Goal: Navigation & Orientation: Find specific page/section

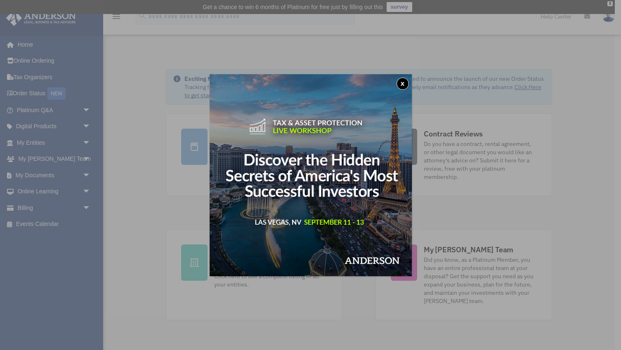
click at [404, 82] on button "x" at bounding box center [403, 84] width 12 height 12
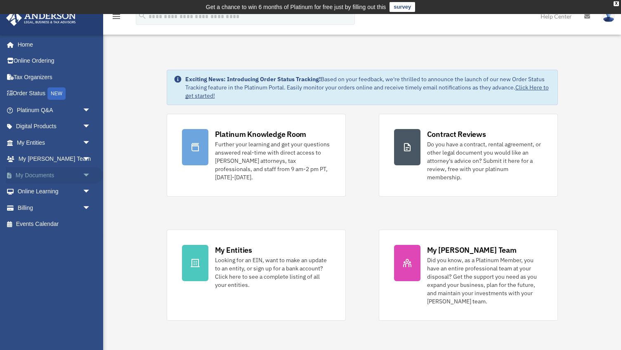
click at [35, 175] on link "My Documents arrow_drop_down" at bounding box center [54, 175] width 97 height 17
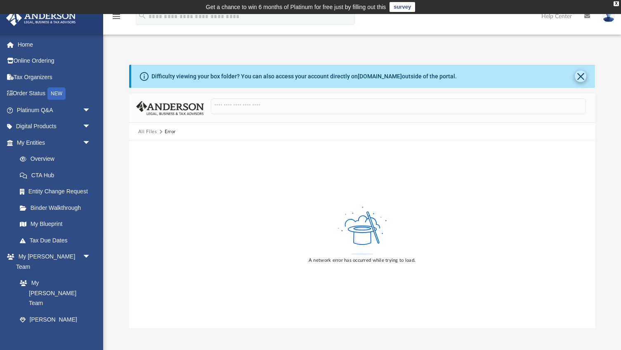
click at [581, 76] on button "Close" at bounding box center [581, 77] width 12 height 12
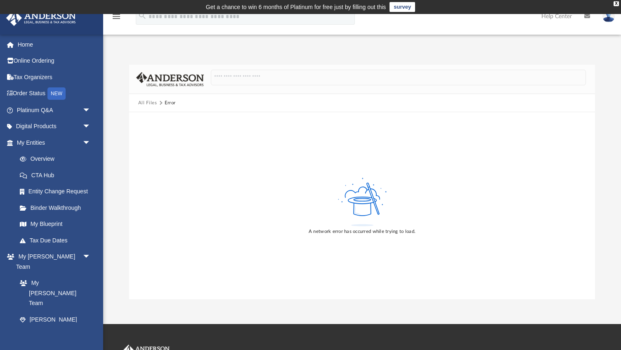
click at [149, 102] on button "All Files" at bounding box center [147, 102] width 19 height 7
click at [616, 5] on div "X" at bounding box center [616, 3] width 5 height 5
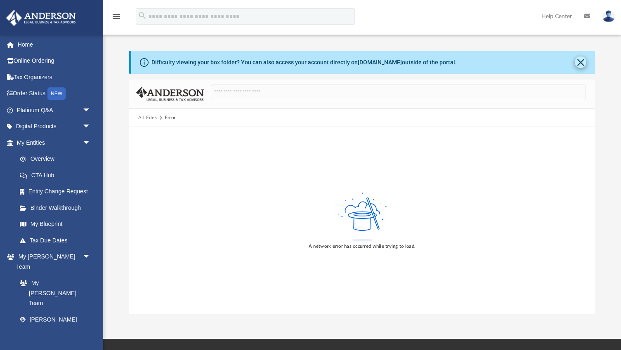
click at [583, 62] on button "Close" at bounding box center [581, 63] width 12 height 12
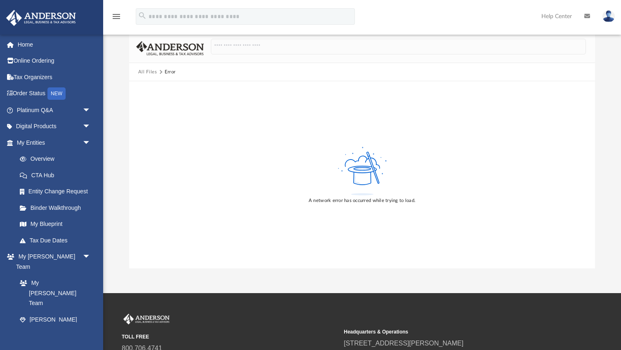
scroll to position [2, 0]
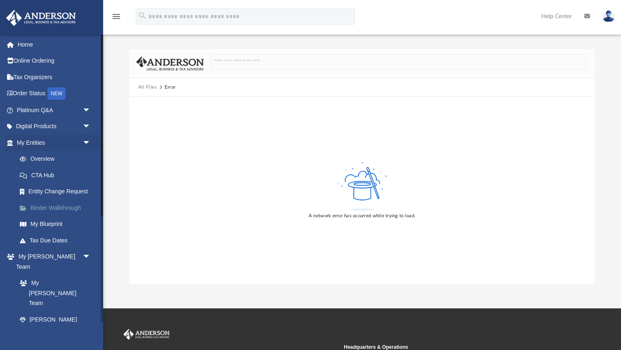
click at [50, 206] on link "Binder Walkthrough" at bounding box center [58, 208] width 92 height 17
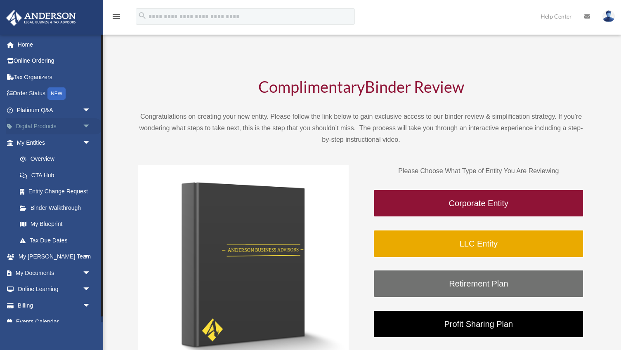
click at [35, 125] on link "Digital Products arrow_drop_down" at bounding box center [54, 126] width 97 height 17
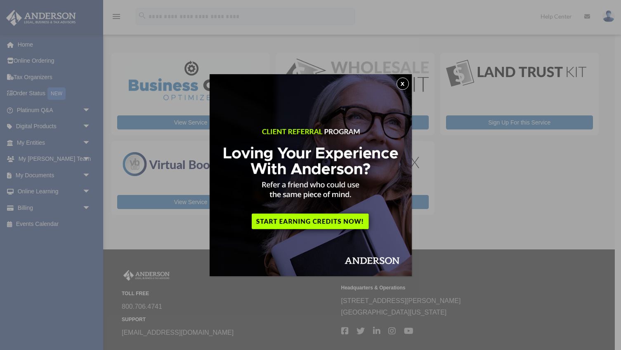
click at [402, 83] on button "x" at bounding box center [403, 84] width 12 height 12
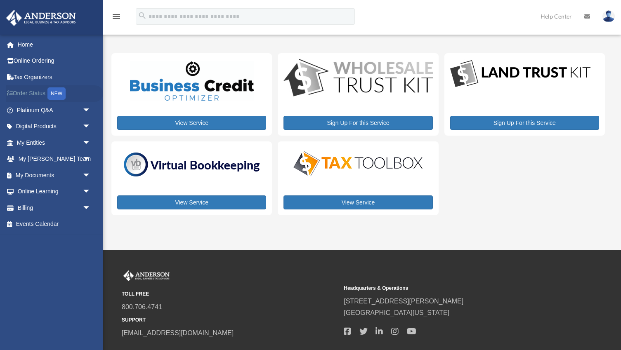
click at [36, 92] on link "Order Status NEW" at bounding box center [54, 93] width 97 height 17
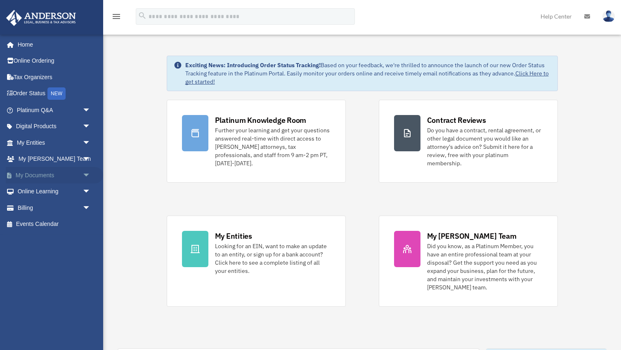
click at [46, 173] on link "My Documents arrow_drop_down" at bounding box center [54, 175] width 97 height 17
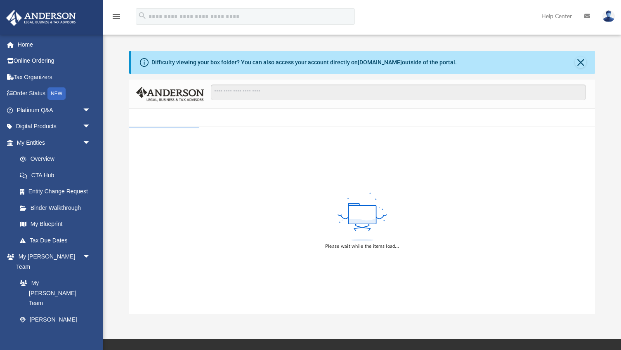
click at [586, 17] on icon at bounding box center [587, 16] width 6 height 6
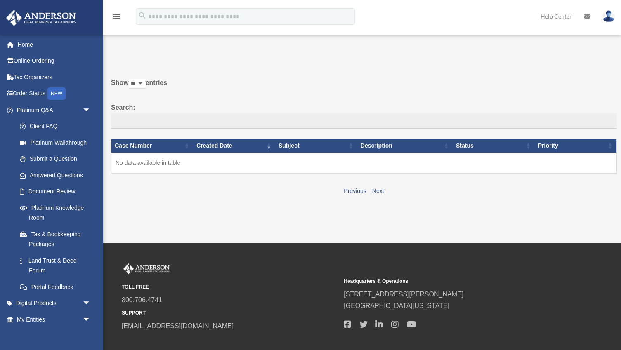
click at [610, 17] on img at bounding box center [609, 16] width 12 height 12
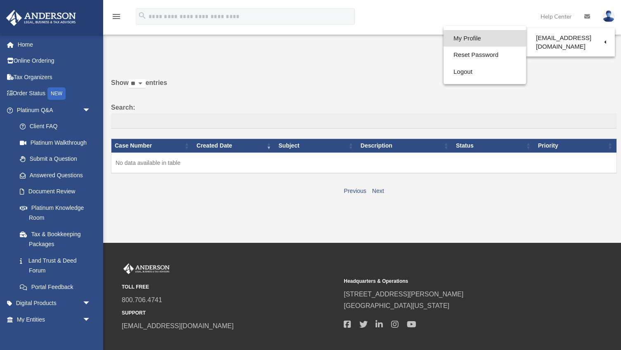
click at [477, 39] on link "My Profile" at bounding box center [485, 38] width 83 height 17
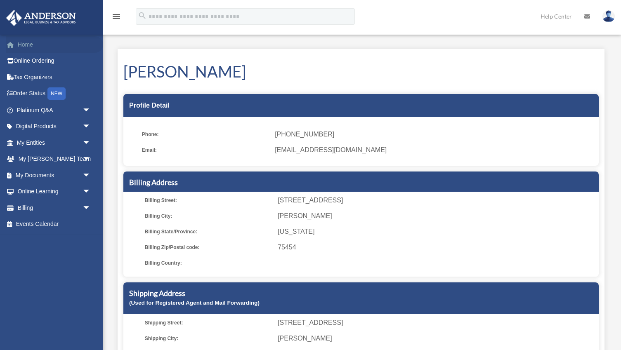
click at [14, 45] on span at bounding box center [15, 45] width 6 height 6
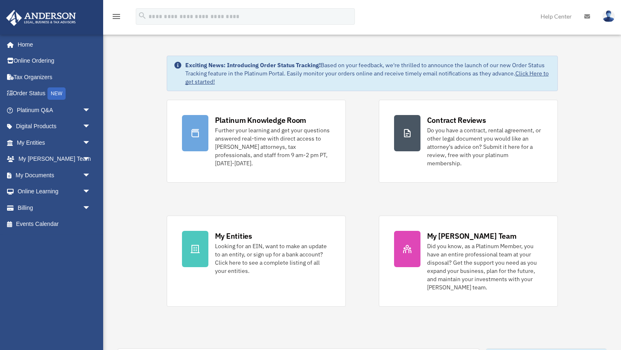
click at [530, 72] on link "Click Here to get started!" at bounding box center [367, 78] width 364 height 16
